Goal: Task Accomplishment & Management: Complete application form

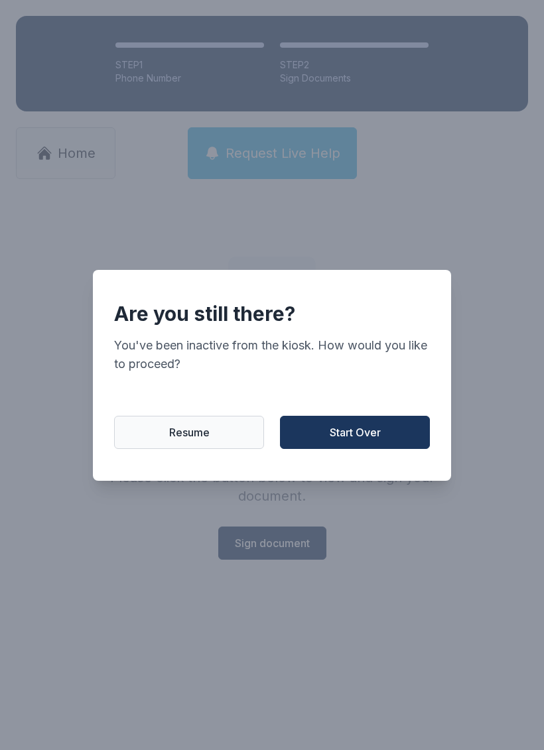
click at [347, 439] on span "Start Over" at bounding box center [355, 433] width 51 height 16
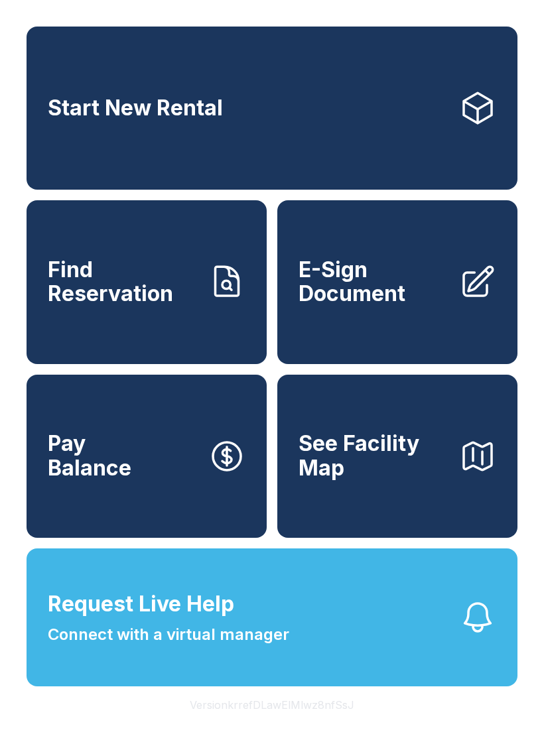
click at [394, 306] on span "E-Sign Document" at bounding box center [374, 282] width 150 height 48
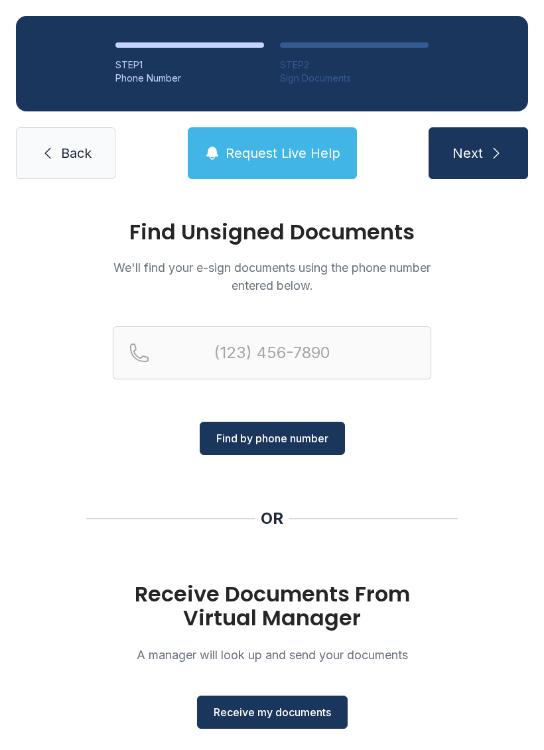
click at [299, 714] on span "Receive my documents" at bounding box center [272, 713] width 117 height 16
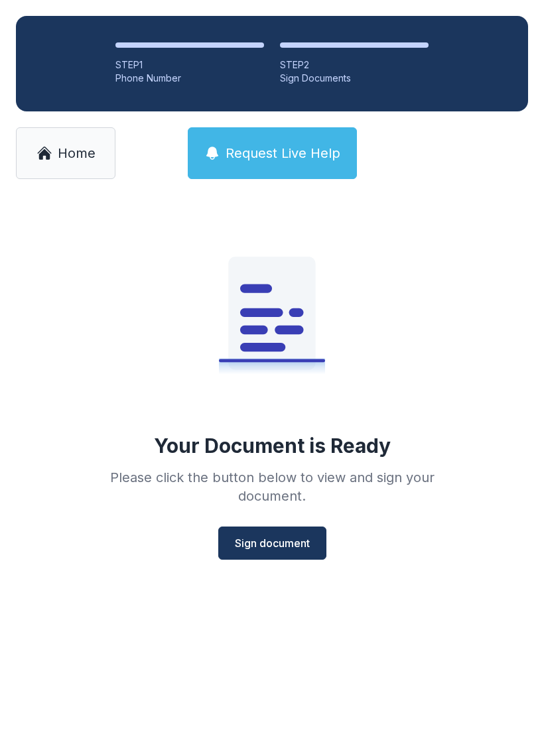
click at [295, 538] on span "Sign document" at bounding box center [272, 543] width 75 height 16
click at [71, 169] on link "Home" at bounding box center [66, 153] width 100 height 52
